Goal: Task Accomplishment & Management: Complete application form

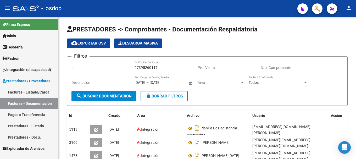
scroll to position [50, 0]
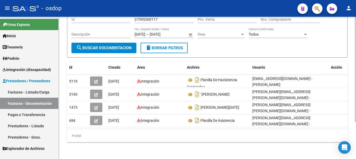
click at [89, 47] on span "search Buscar Documentacion" at bounding box center [103, 47] width 55 height 5
click at [33, 90] on link "Facturas - Listado/Carga" at bounding box center [29, 91] width 58 height 11
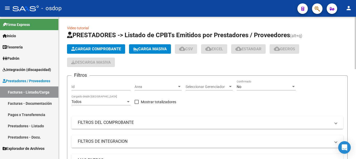
click at [86, 50] on span "Cargar Comprobante" at bounding box center [96, 49] width 50 height 5
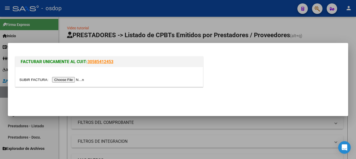
click at [69, 83] on div at bounding box center [108, 77] width 187 height 20
click at [69, 81] on input "file" at bounding box center [52, 79] width 66 height 5
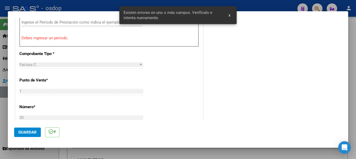
scroll to position [157, 0]
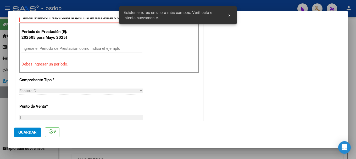
click at [49, 48] on input "Ingrese el Período de Prestación como indica el ejemplo" at bounding box center [81, 48] width 121 height 5
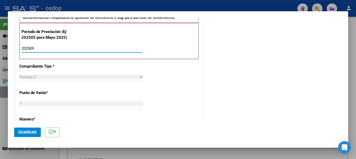
type input "202509"
click at [31, 132] on span "Guardar" at bounding box center [27, 132] width 18 height 5
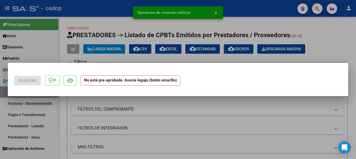
scroll to position [0, 0]
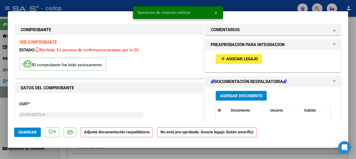
click at [244, 93] on span "Agregar Documento" at bounding box center [241, 95] width 43 height 5
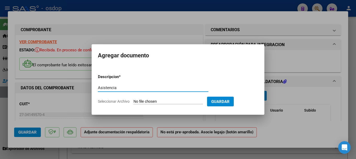
type input "Asistencia"
click at [162, 100] on input "Seleccionar Archivo" at bounding box center [167, 101] width 69 height 5
type input "C:\fakepath\[PERSON_NAME] [DATE].pdf"
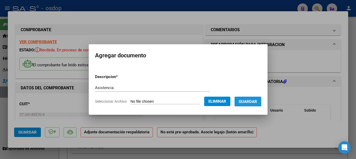
click at [250, 101] on span "Guardar" at bounding box center [247, 101] width 18 height 5
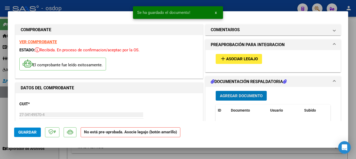
click at [232, 62] on button "add Asociar Legajo" at bounding box center [238, 59] width 46 height 10
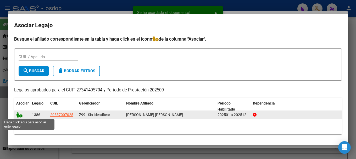
click at [20, 113] on icon at bounding box center [19, 115] width 6 height 6
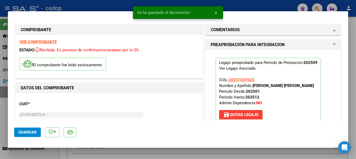
click at [26, 132] on span "Guardar" at bounding box center [27, 132] width 18 height 5
click at [103, 3] on div at bounding box center [178, 79] width 356 height 159
type input "$ 0,00"
